Goal: Task Accomplishment & Management: Complete application form

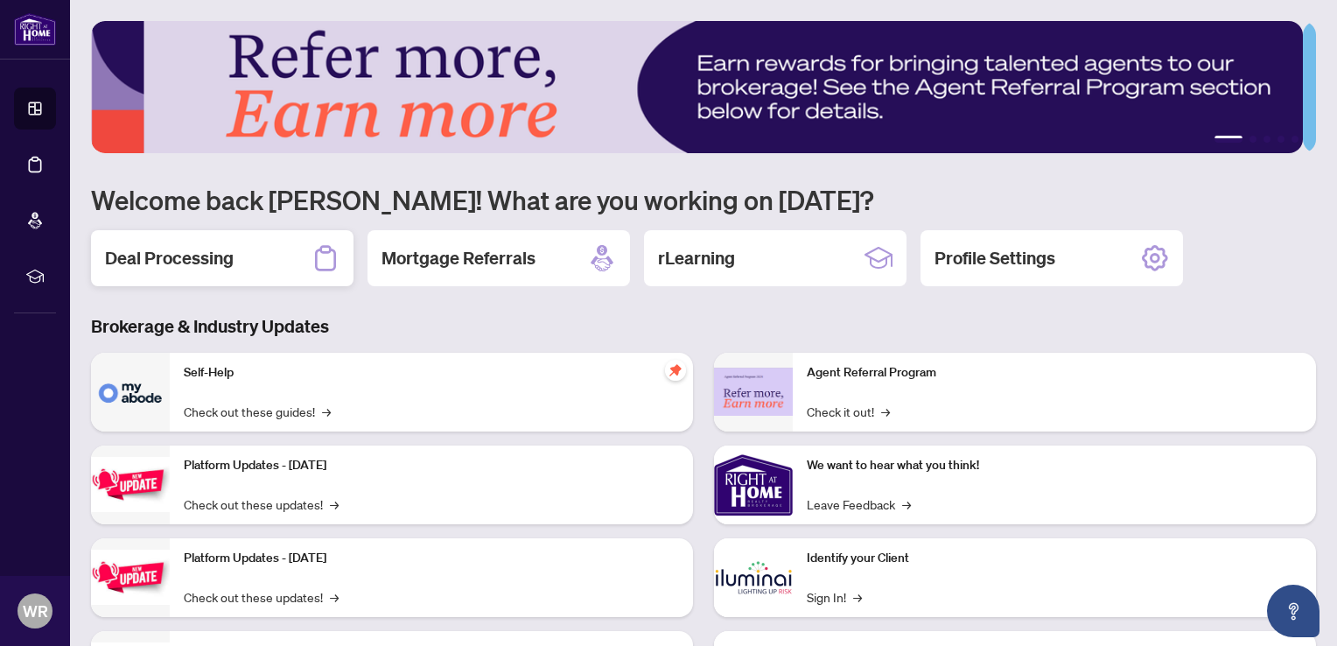
click at [213, 248] on h2 "Deal Processing" at bounding box center [169, 258] width 129 height 24
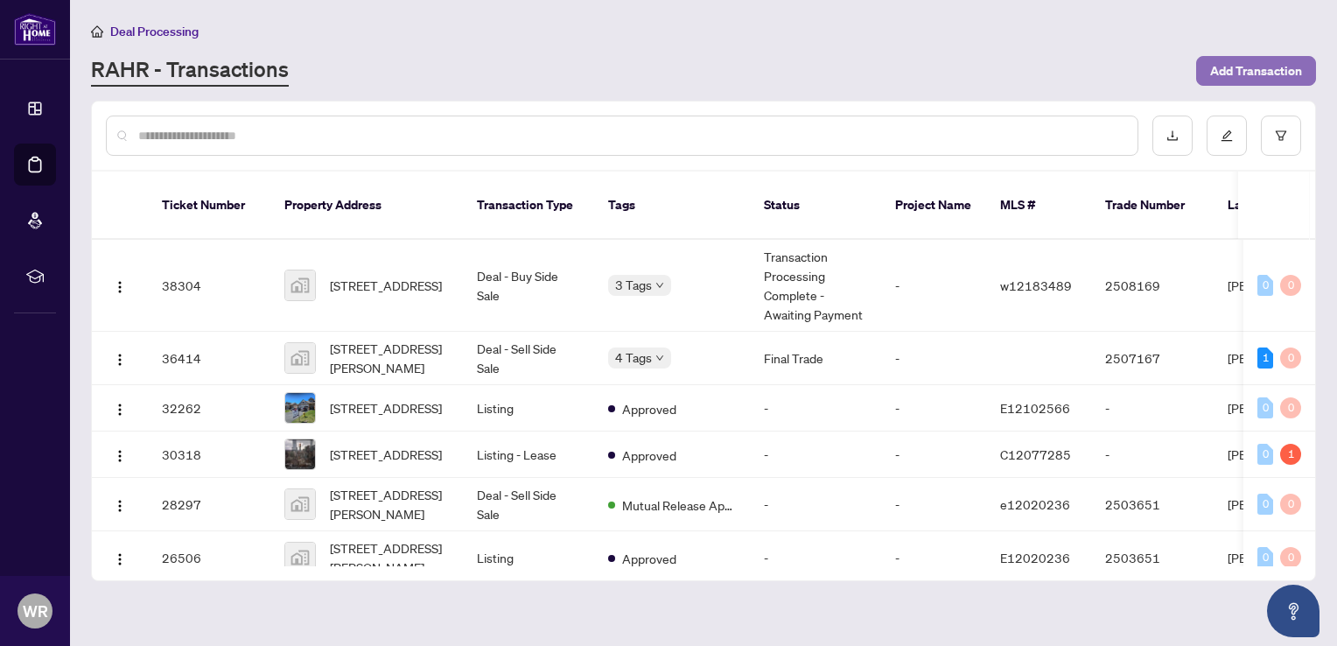
click at [1231, 66] on span "Add Transaction" at bounding box center [1256, 71] width 92 height 28
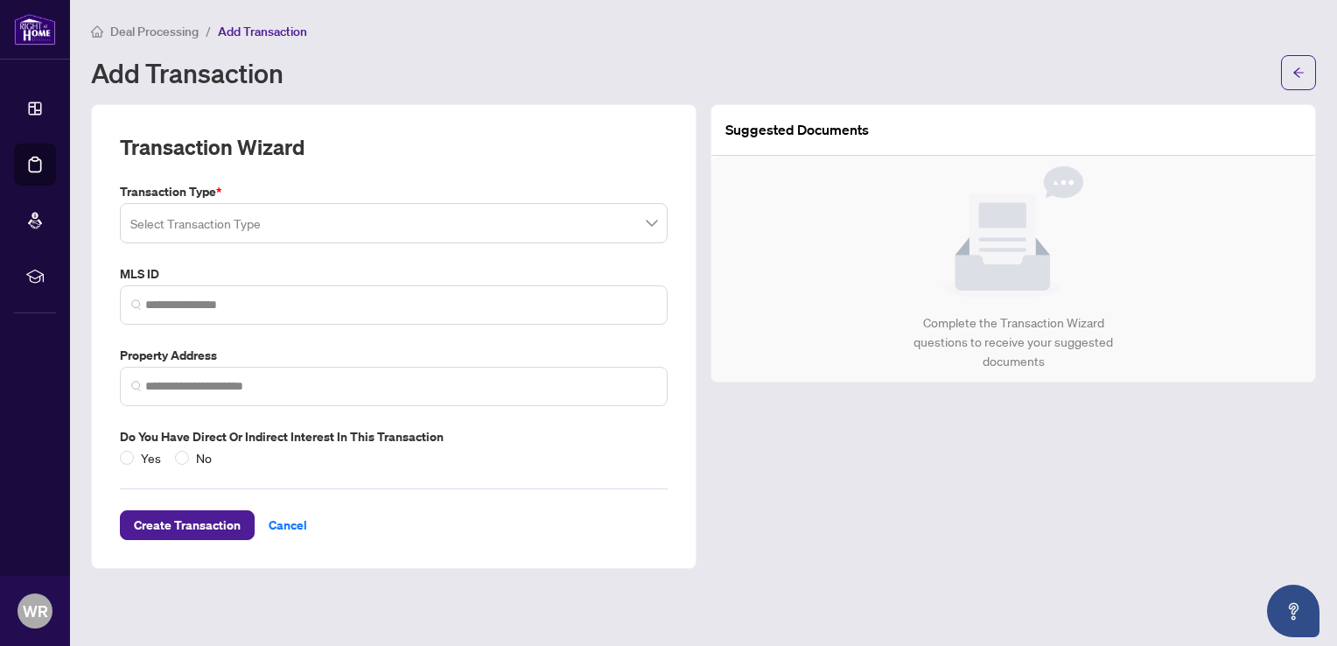
click at [651, 222] on span at bounding box center [393, 222] width 527 height 33
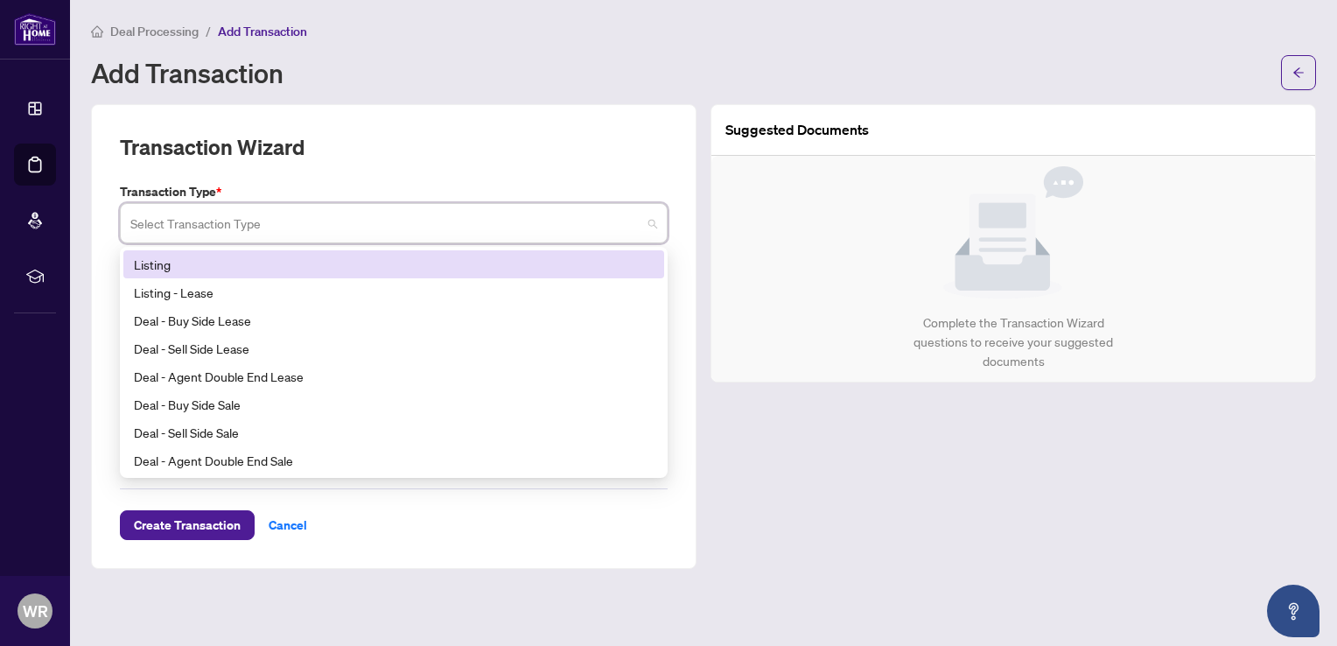
click at [184, 269] on div "Listing" at bounding box center [394, 264] width 520 height 19
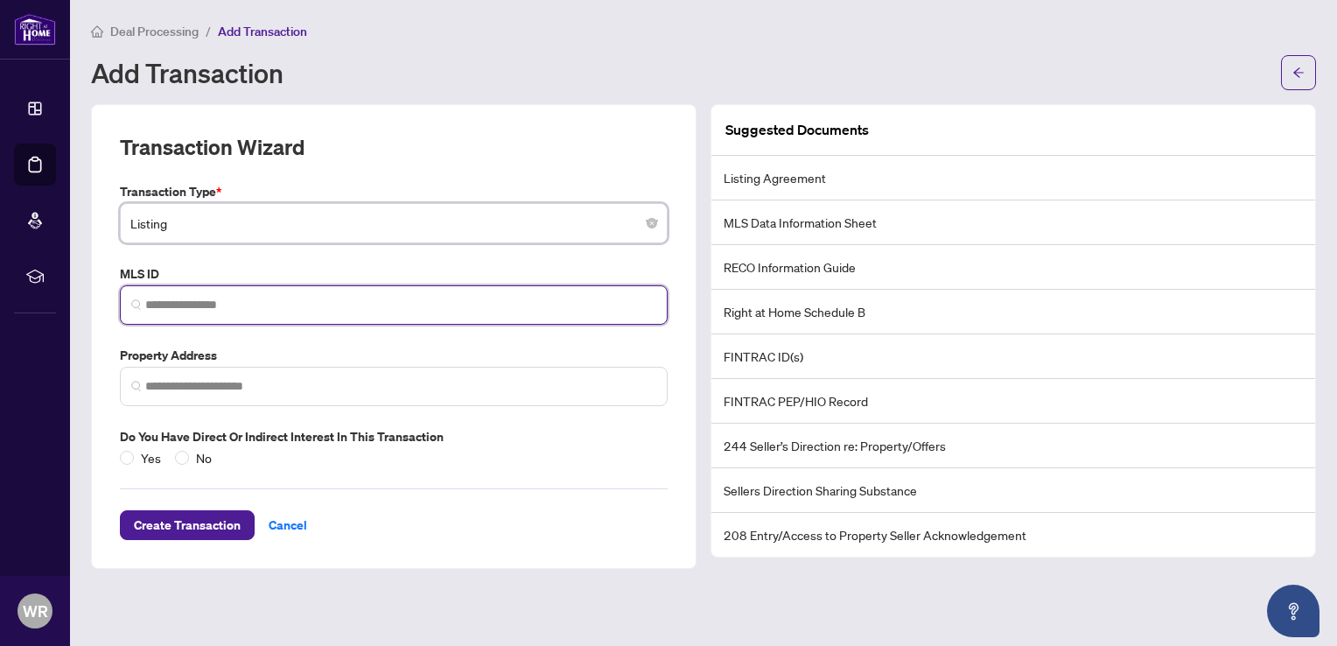
click at [252, 304] on input "search" at bounding box center [400, 305] width 511 height 18
click at [283, 303] on input "search" at bounding box center [400, 305] width 511 height 18
drag, startPoint x: 283, startPoint y: 304, endPoint x: 241, endPoint y: 306, distance: 42.1
click at [241, 306] on input "search" at bounding box center [400, 305] width 511 height 18
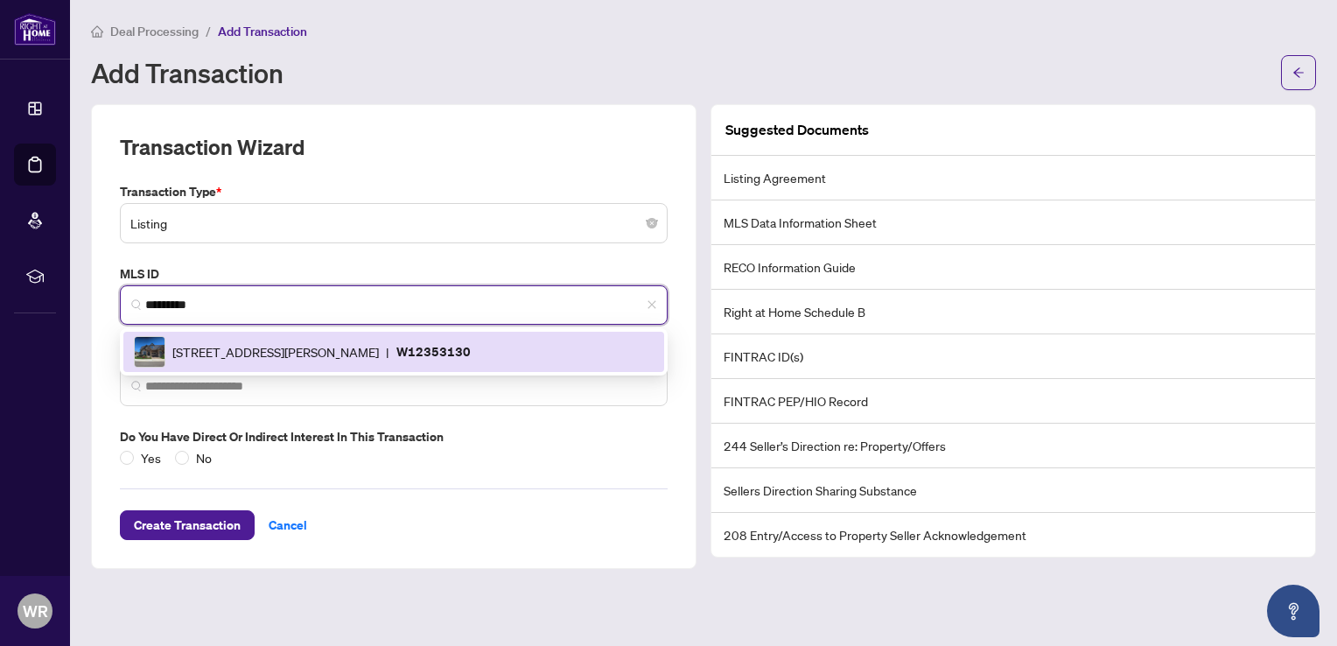
type input "*********"
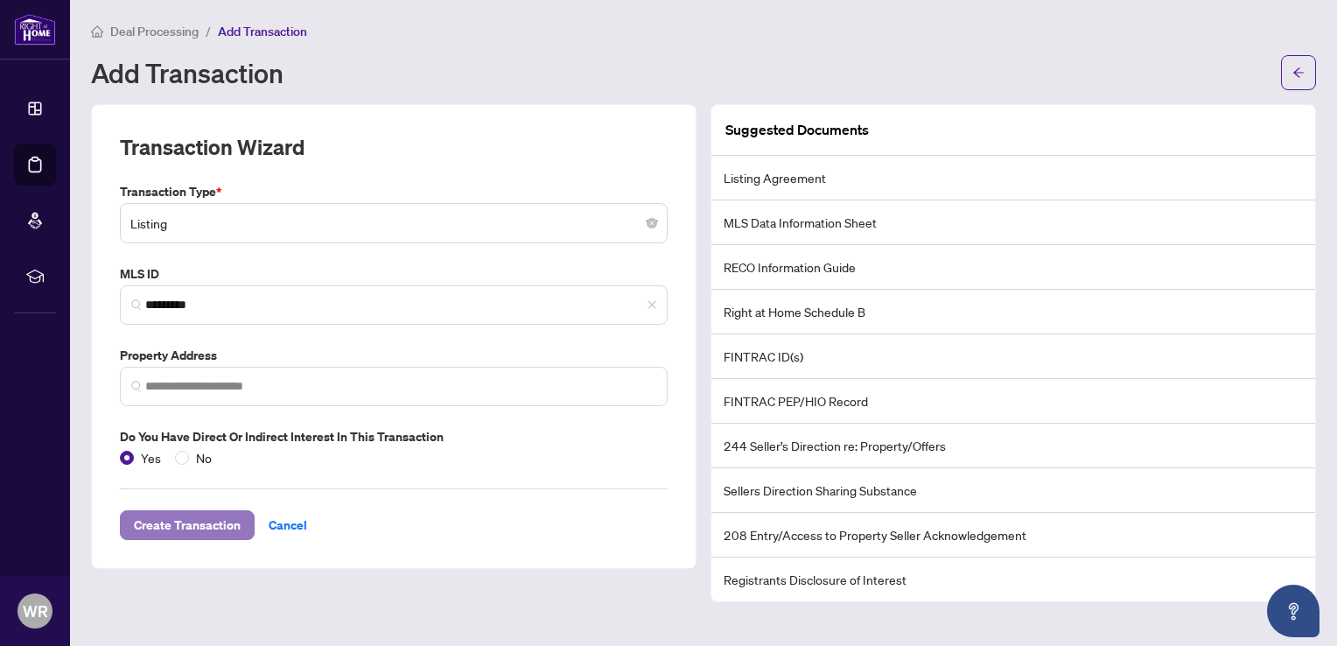
click at [213, 529] on span "Create Transaction" at bounding box center [187, 525] width 107 height 28
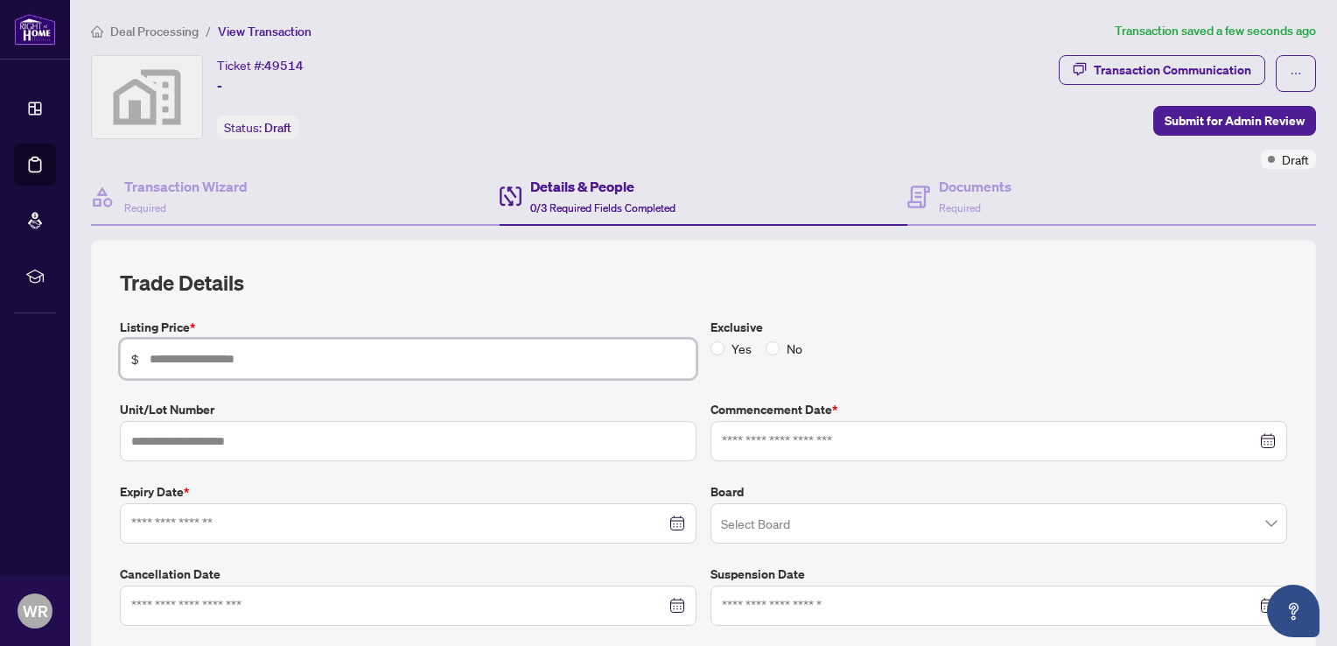
click at [207, 353] on input "text" at bounding box center [417, 358] width 535 height 19
type input "*******"
click at [356, 440] on input "text" at bounding box center [408, 441] width 576 height 40
type input "*"
click at [814, 441] on input at bounding box center [989, 440] width 534 height 19
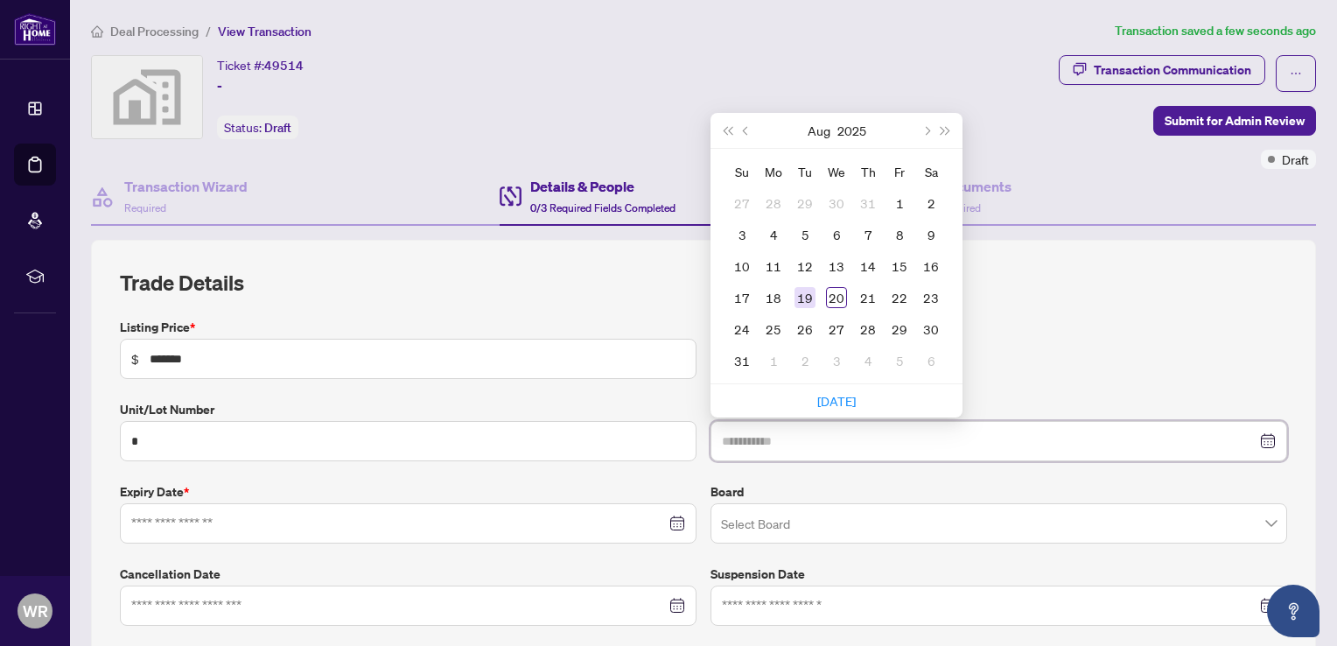
type input "**********"
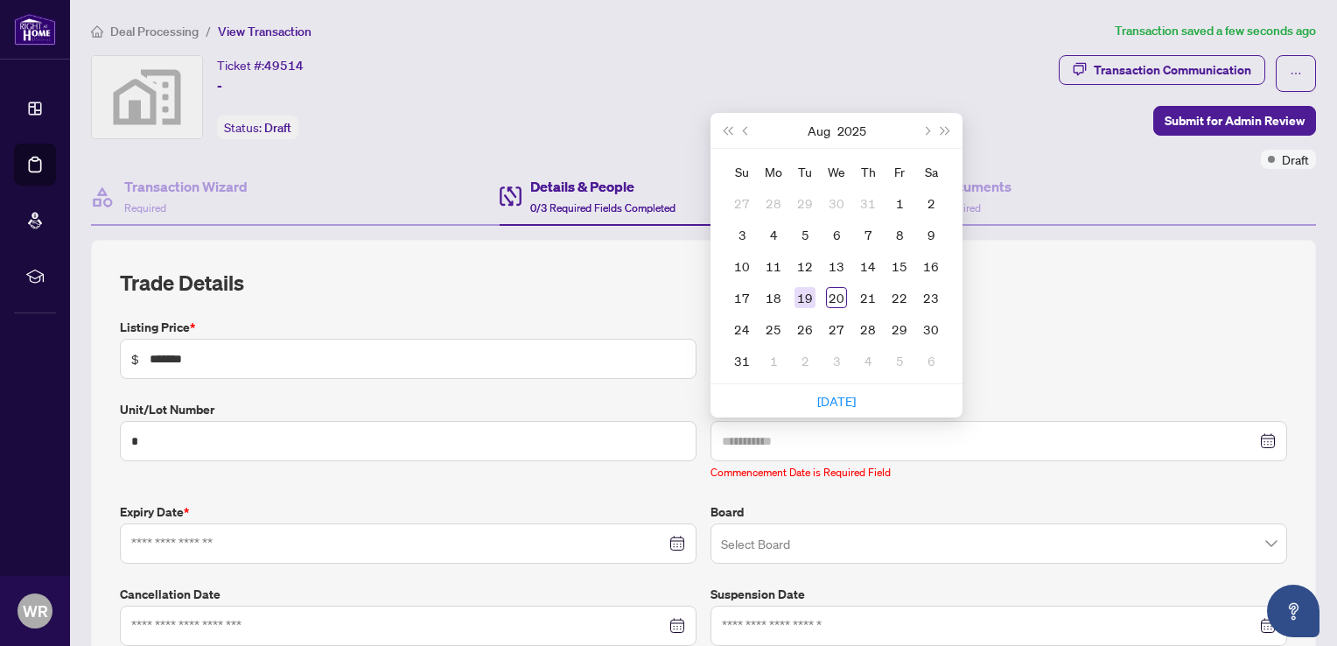
click at [801, 299] on div "19" at bounding box center [804, 297] width 21 height 21
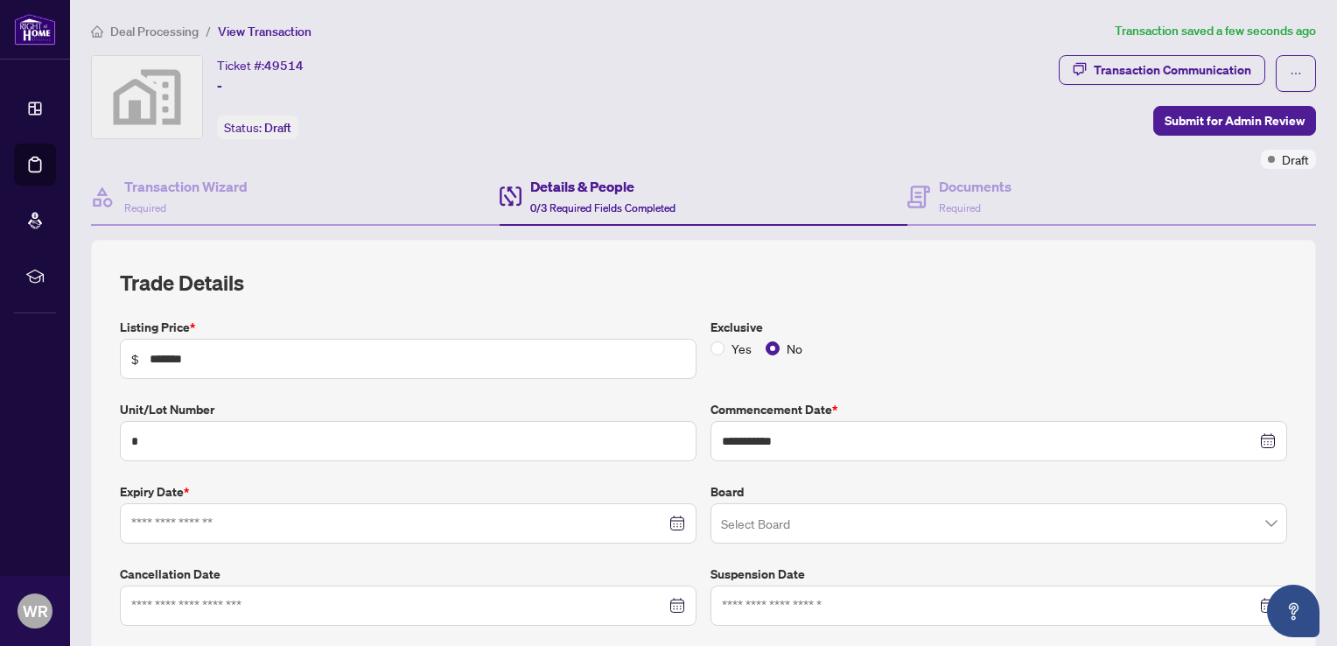
click at [662, 517] on div at bounding box center [408, 522] width 554 height 19
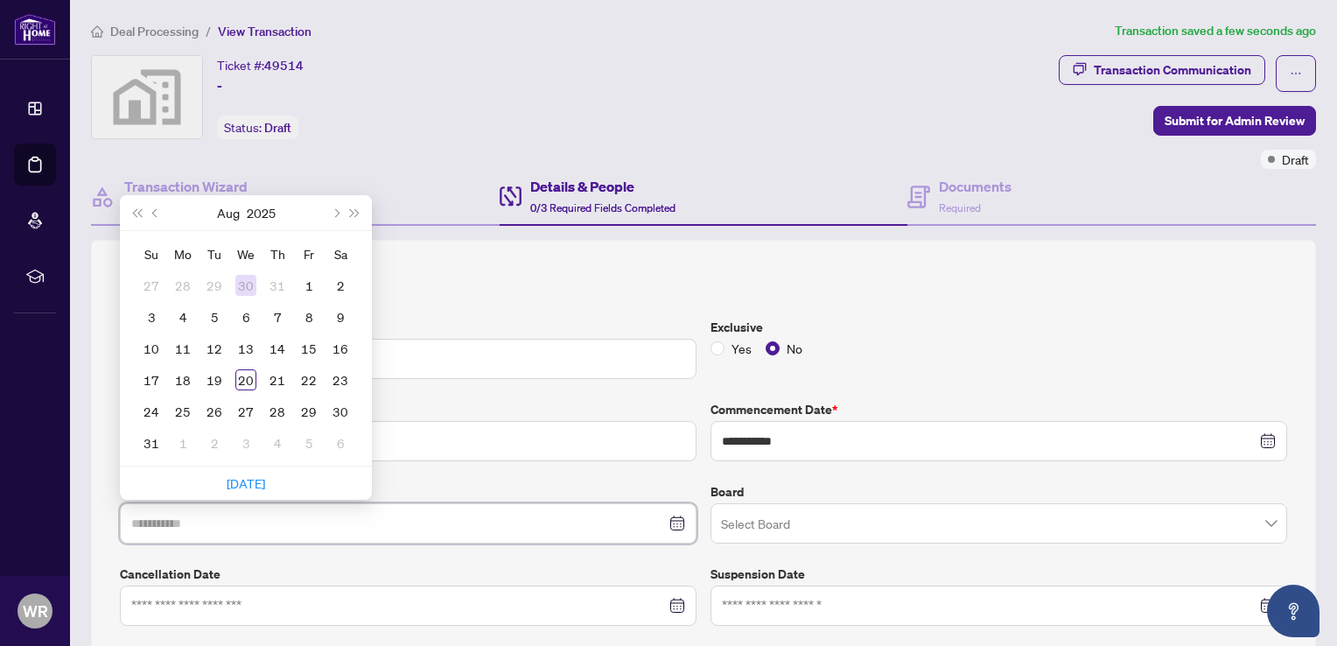
type input "**********"
click at [326, 208] on button "Next month (PageDown)" at bounding box center [334, 212] width 19 height 35
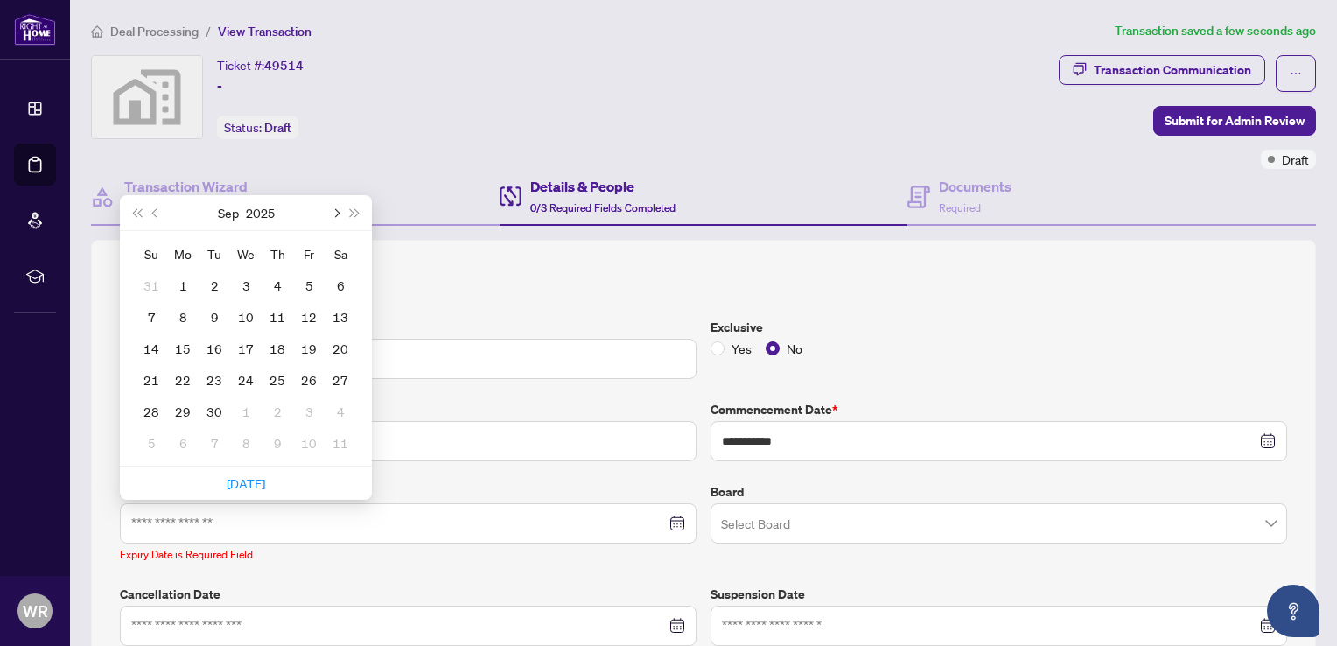
click at [327, 207] on button "Next month (PageDown)" at bounding box center [334, 212] width 19 height 35
type input "**********"
click at [250, 408] on div "31" at bounding box center [245, 411] width 21 height 21
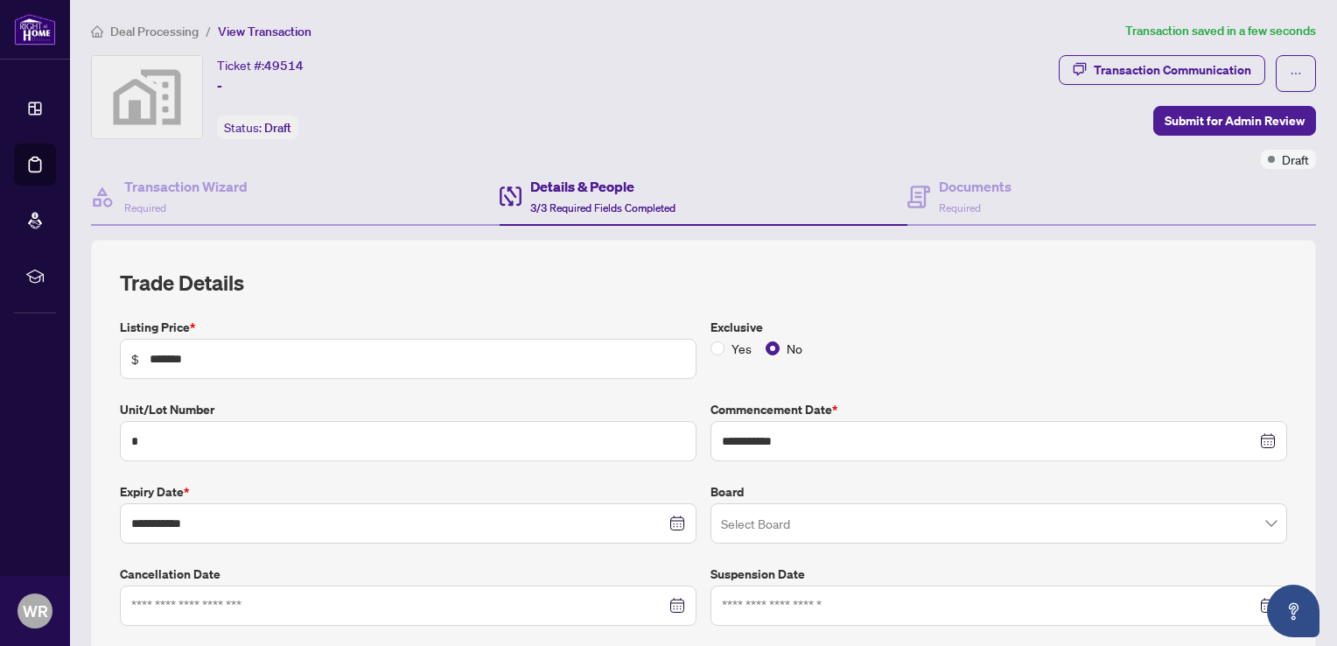
click at [1256, 521] on span at bounding box center [998, 522] width 555 height 33
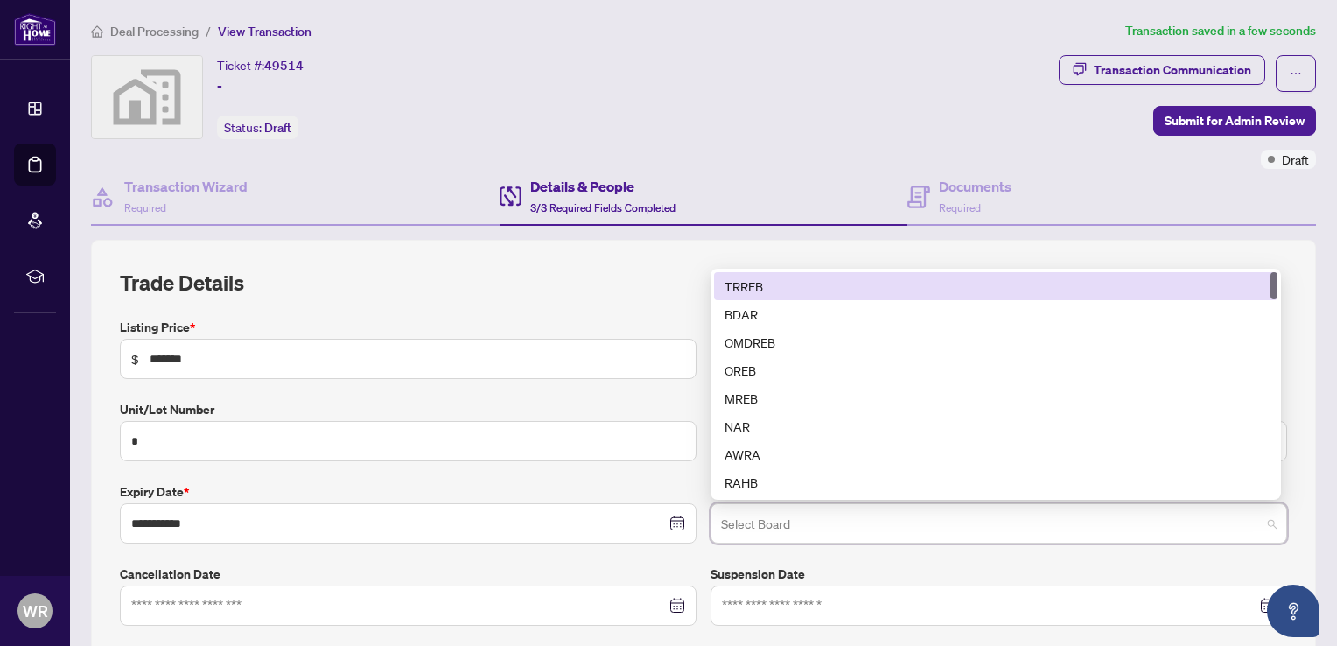
click at [744, 289] on div "TRREB" at bounding box center [995, 285] width 542 height 19
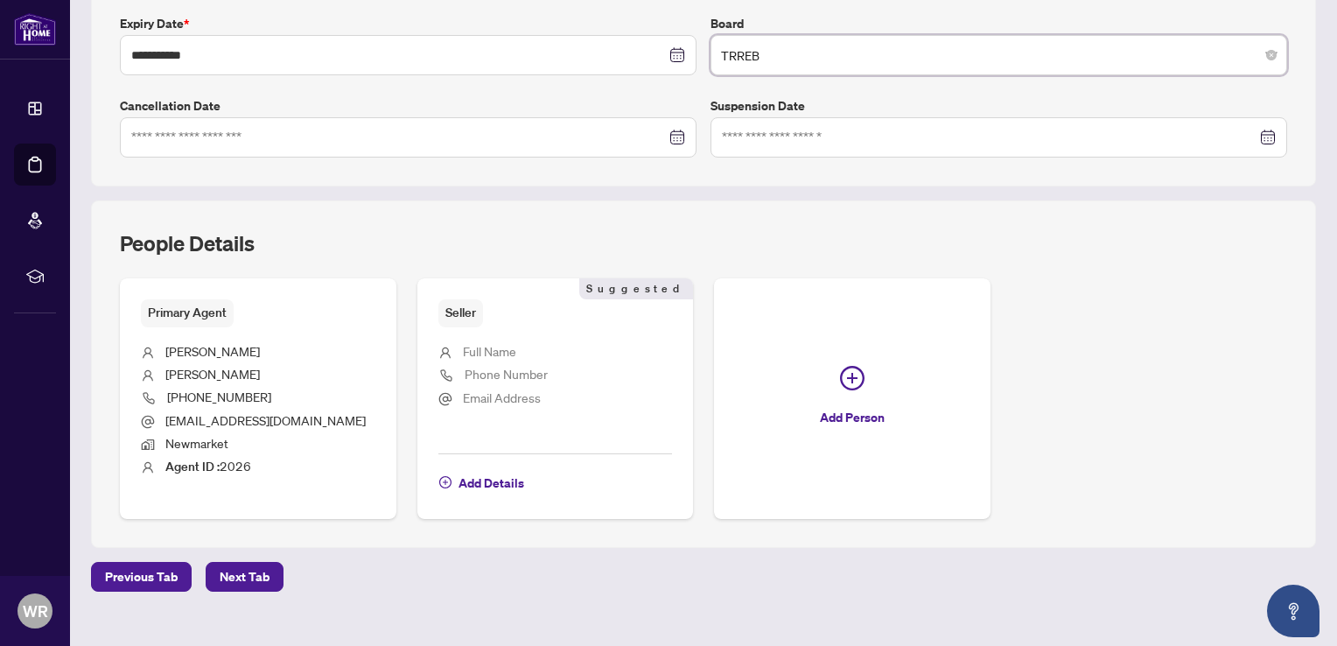
scroll to position [492, 0]
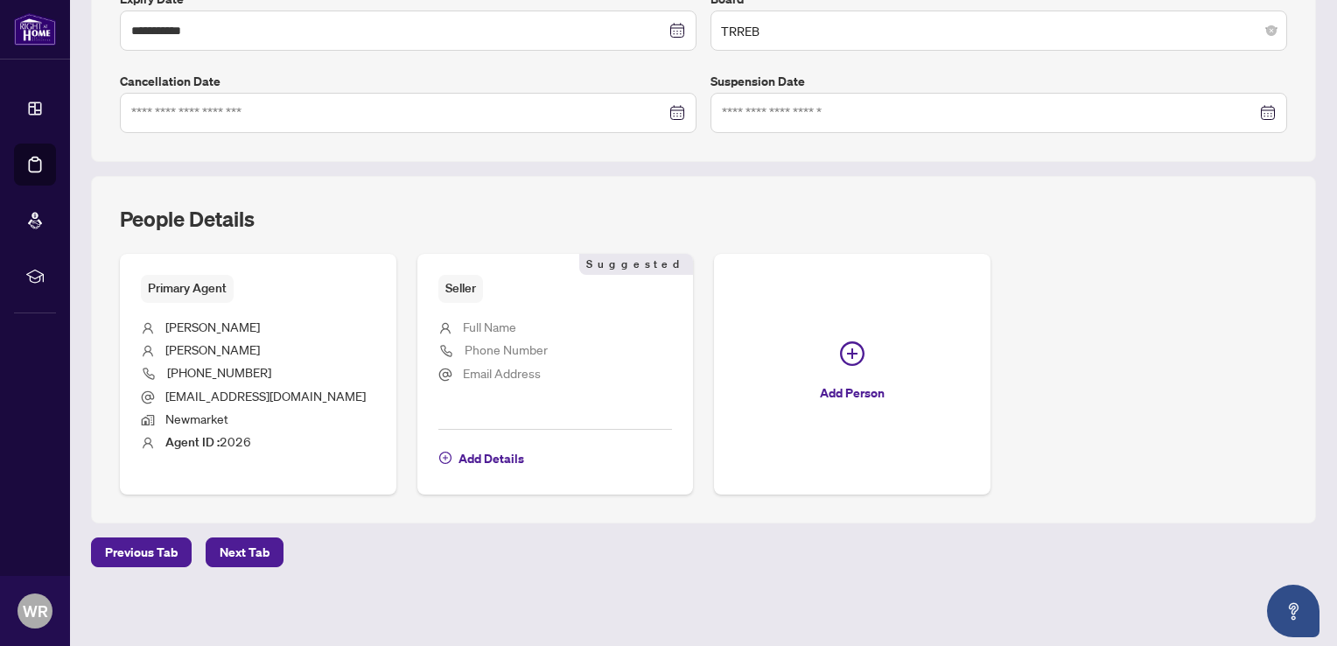
click at [507, 325] on span "Full Name" at bounding box center [489, 326] width 53 height 16
click at [513, 464] on span "Add Details" at bounding box center [491, 458] width 66 height 28
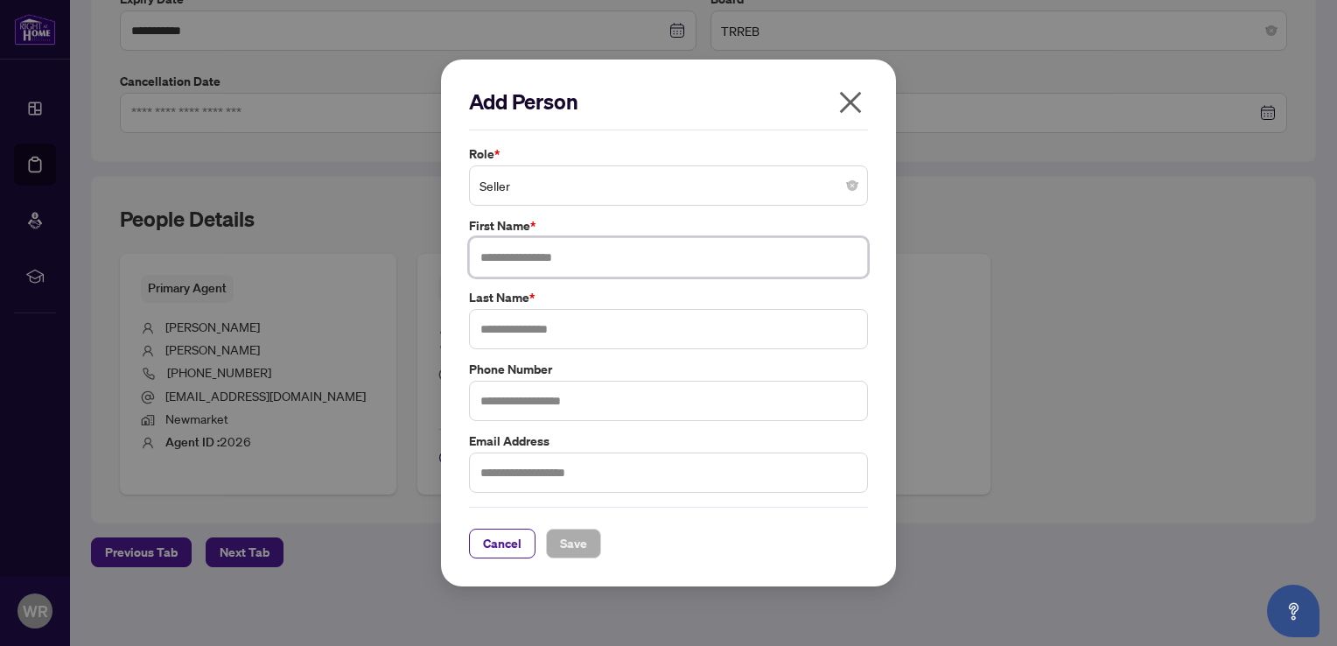
click at [700, 249] on input "text" at bounding box center [668, 257] width 399 height 40
type input "*"
type input "*****"
click at [661, 318] on input "text" at bounding box center [668, 329] width 399 height 40
type input "*******"
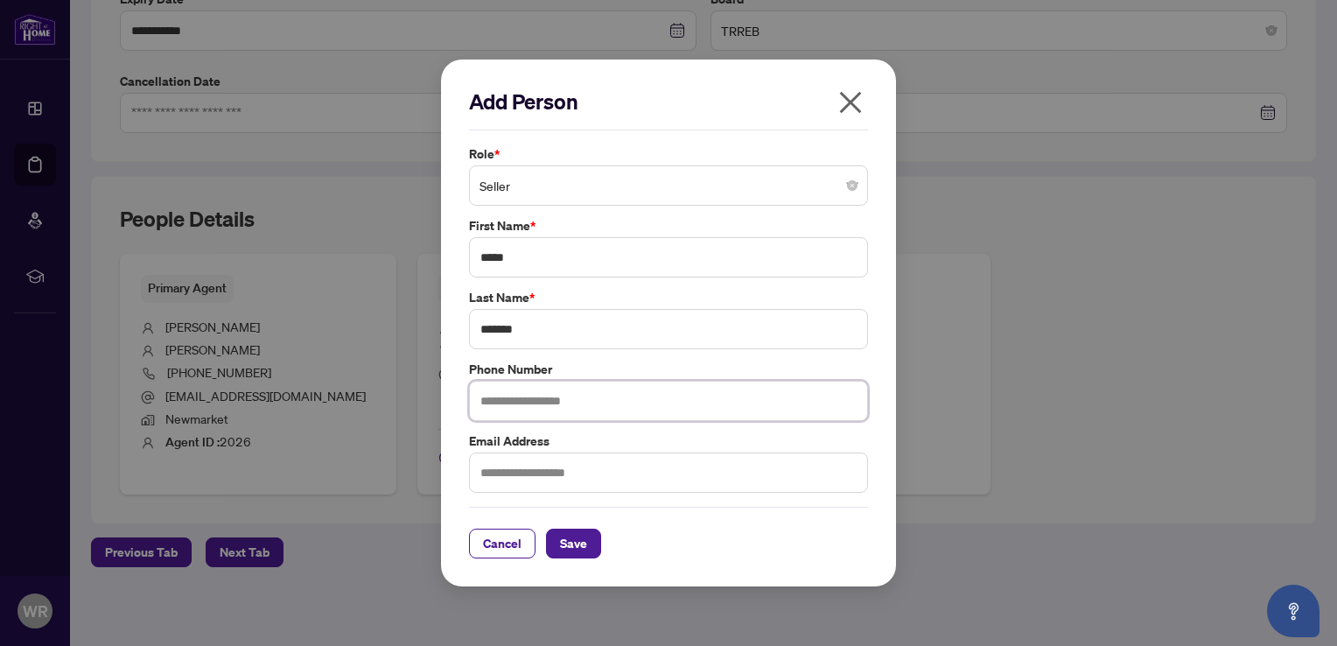
click at [618, 396] on input "text" at bounding box center [668, 401] width 399 height 40
type input "**********"
click at [570, 541] on span "Save" at bounding box center [573, 543] width 27 height 28
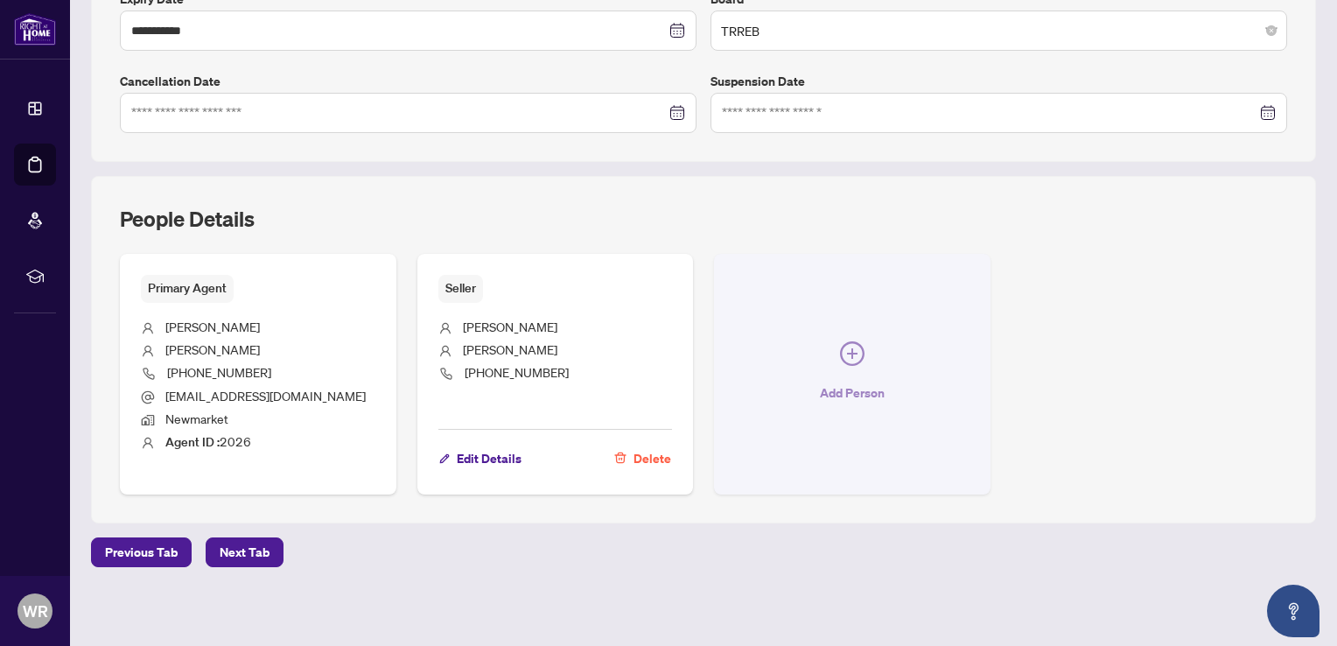
click at [847, 353] on icon "plus-circle" at bounding box center [852, 353] width 24 height 24
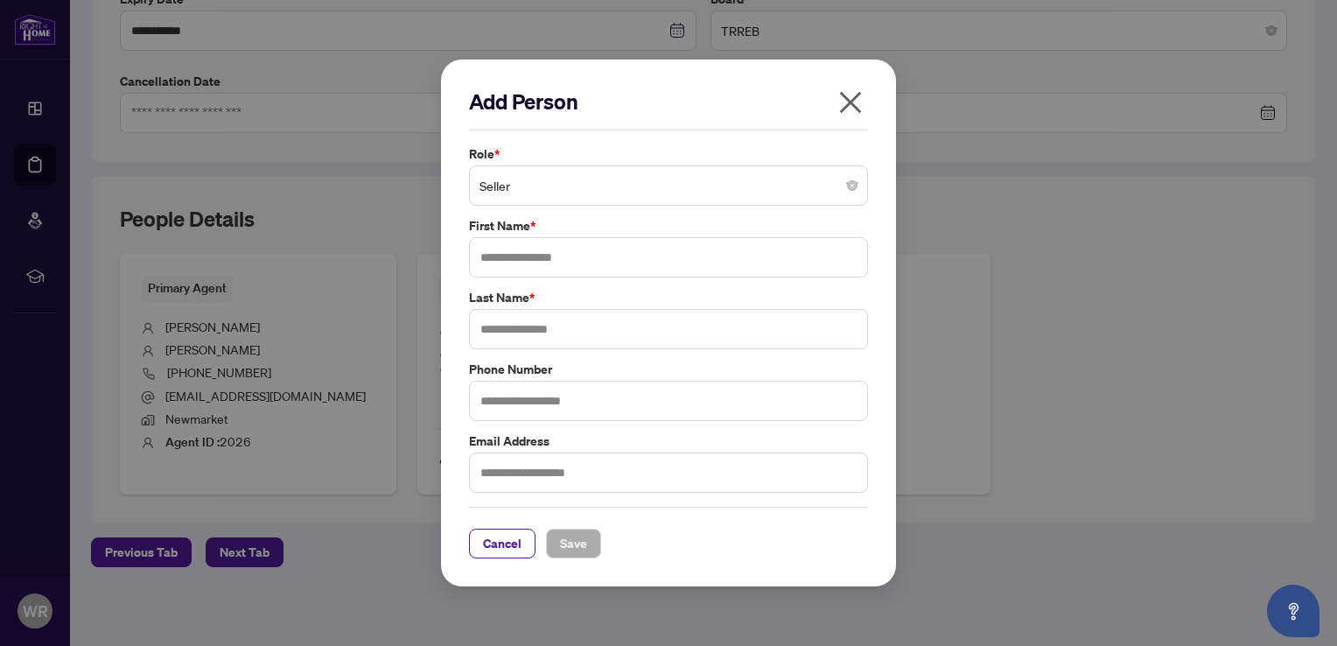
click at [637, 187] on span "Seller" at bounding box center [668, 185] width 378 height 33
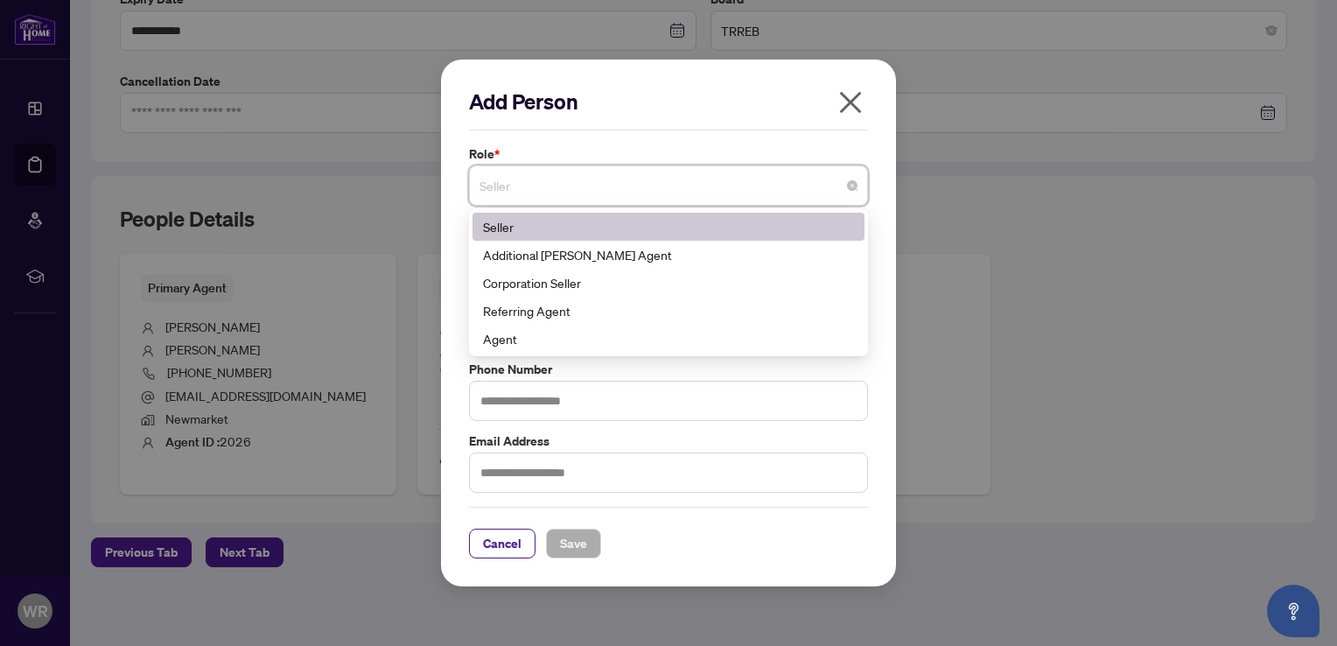
click at [546, 228] on div "Seller" at bounding box center [668, 226] width 371 height 19
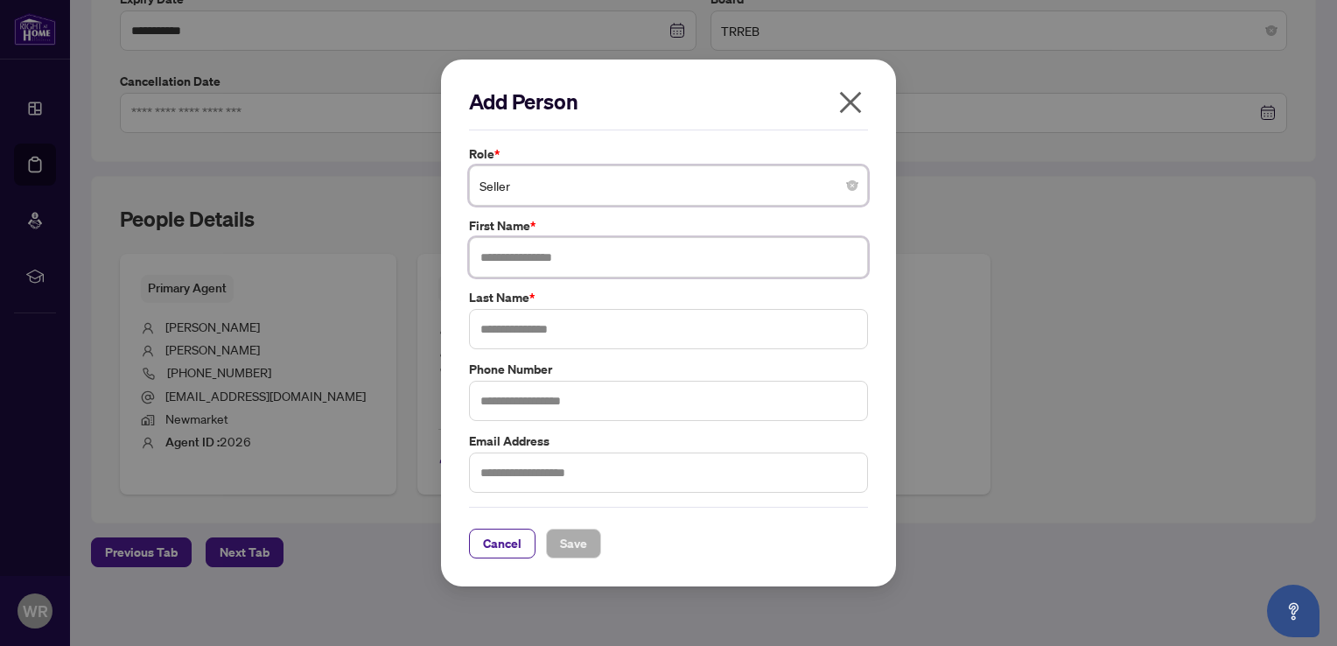
click at [559, 256] on input "text" at bounding box center [668, 257] width 399 height 40
type input "*******"
click at [553, 328] on input "text" at bounding box center [668, 329] width 399 height 40
type input "******"
click at [546, 484] on input "text" at bounding box center [668, 472] width 399 height 40
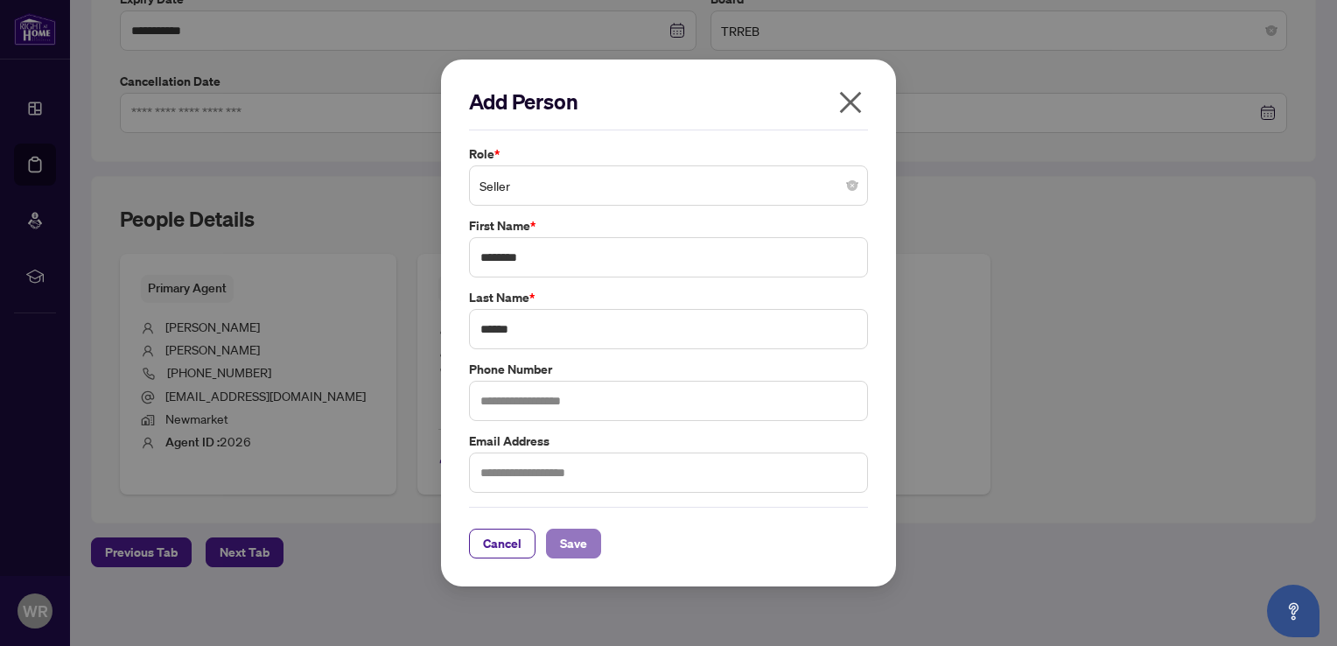
click at [569, 541] on span "Save" at bounding box center [573, 543] width 27 height 28
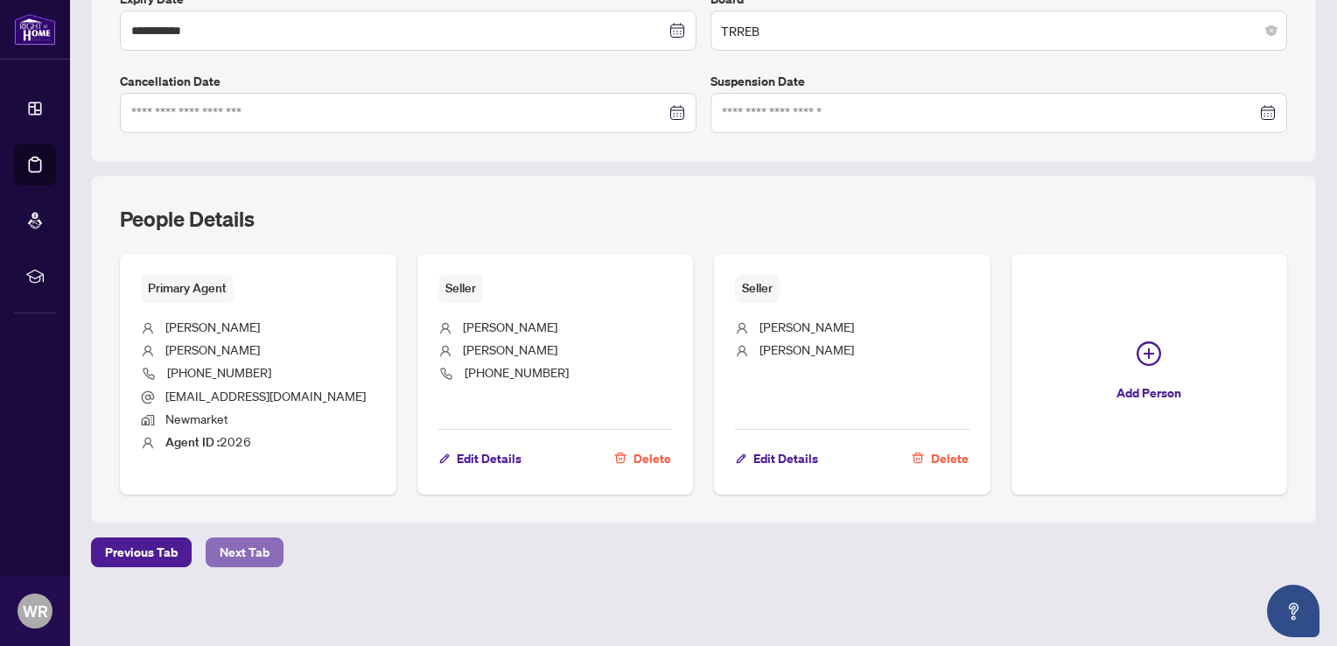
click at [240, 550] on span "Next Tab" at bounding box center [245, 552] width 50 height 28
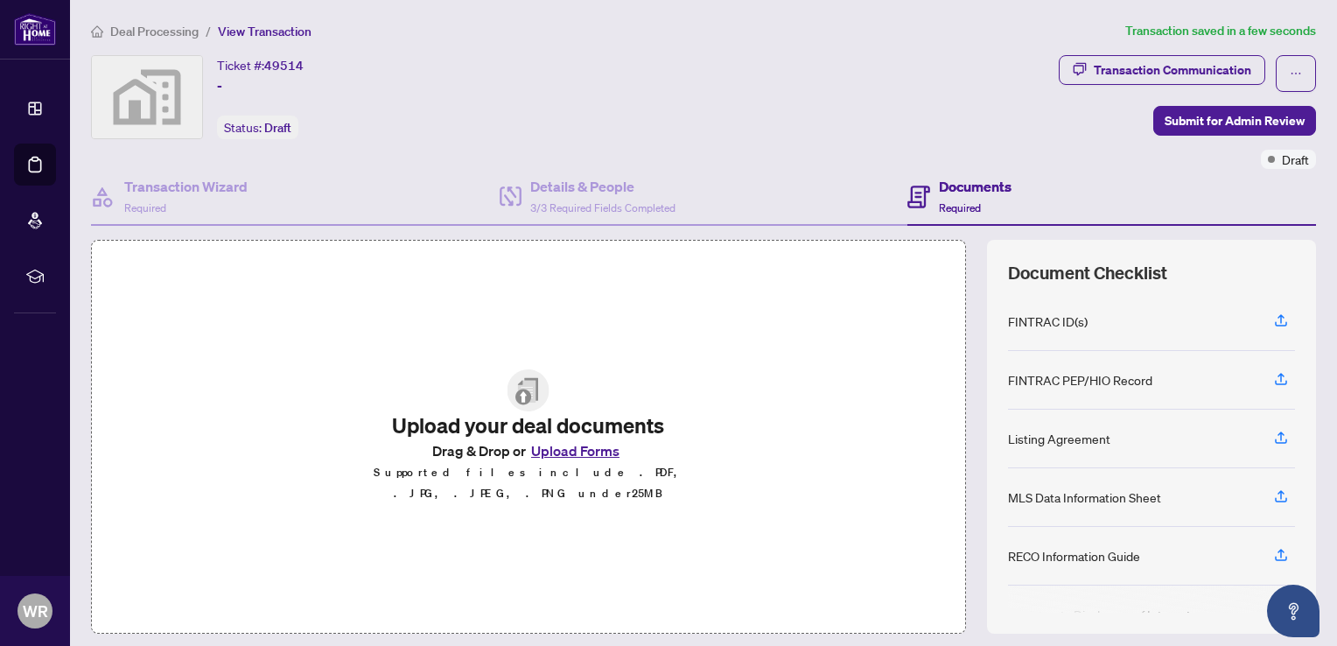
click at [588, 462] on button "Upload Forms" at bounding box center [575, 450] width 99 height 23
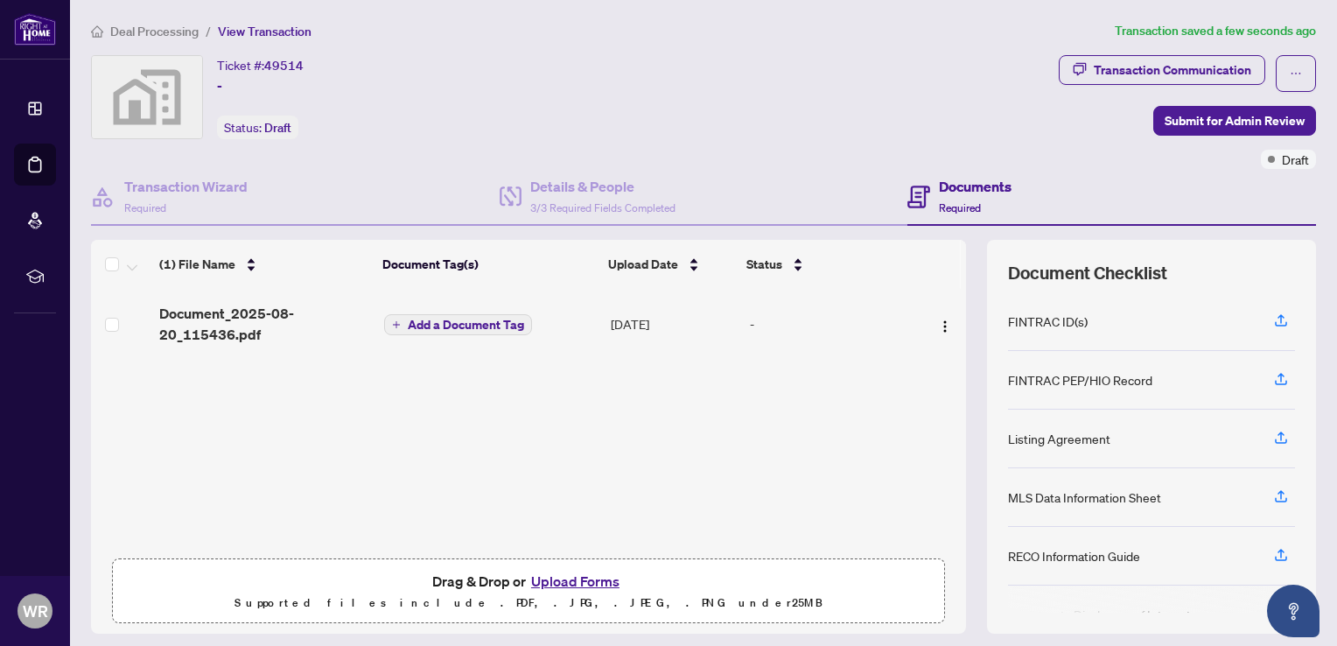
drag, startPoint x: 945, startPoint y: 335, endPoint x: 949, endPoint y: 379, distance: 44.0
click at [949, 379] on div "(1) File Name Document Tag(s) Upload Date Status Document_2025-08-20_115436.pdf…" at bounding box center [528, 437] width 875 height 394
click at [1239, 118] on span "Submit for Admin Review" at bounding box center [1234, 121] width 140 height 28
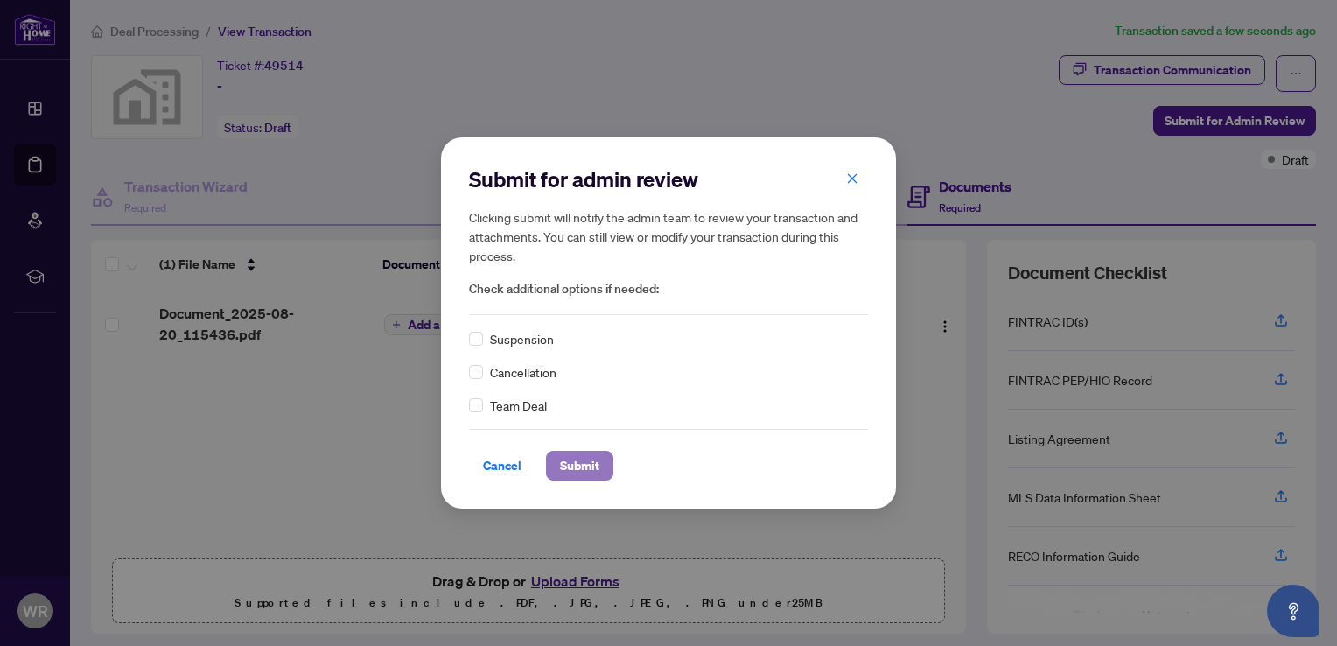
click at [593, 466] on span "Submit" at bounding box center [579, 465] width 39 height 28
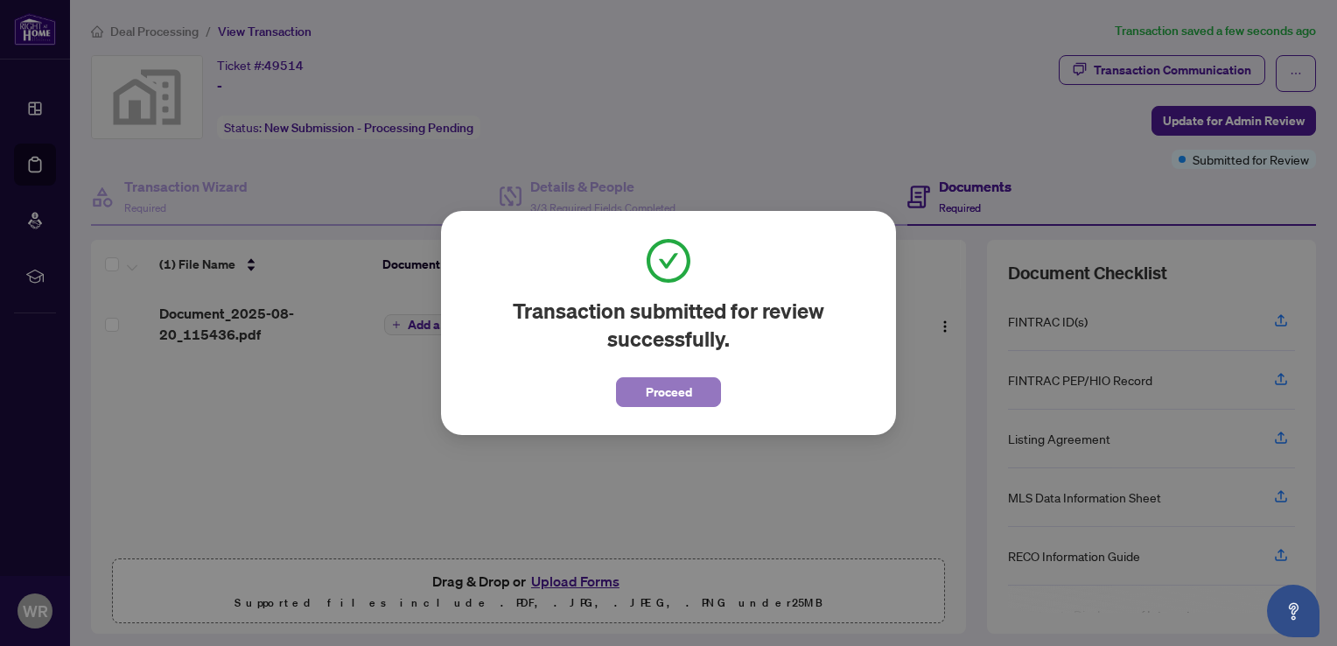
click at [696, 393] on button "Proceed" at bounding box center [668, 392] width 105 height 30
